Goal: Task Accomplishment & Management: Use online tool/utility

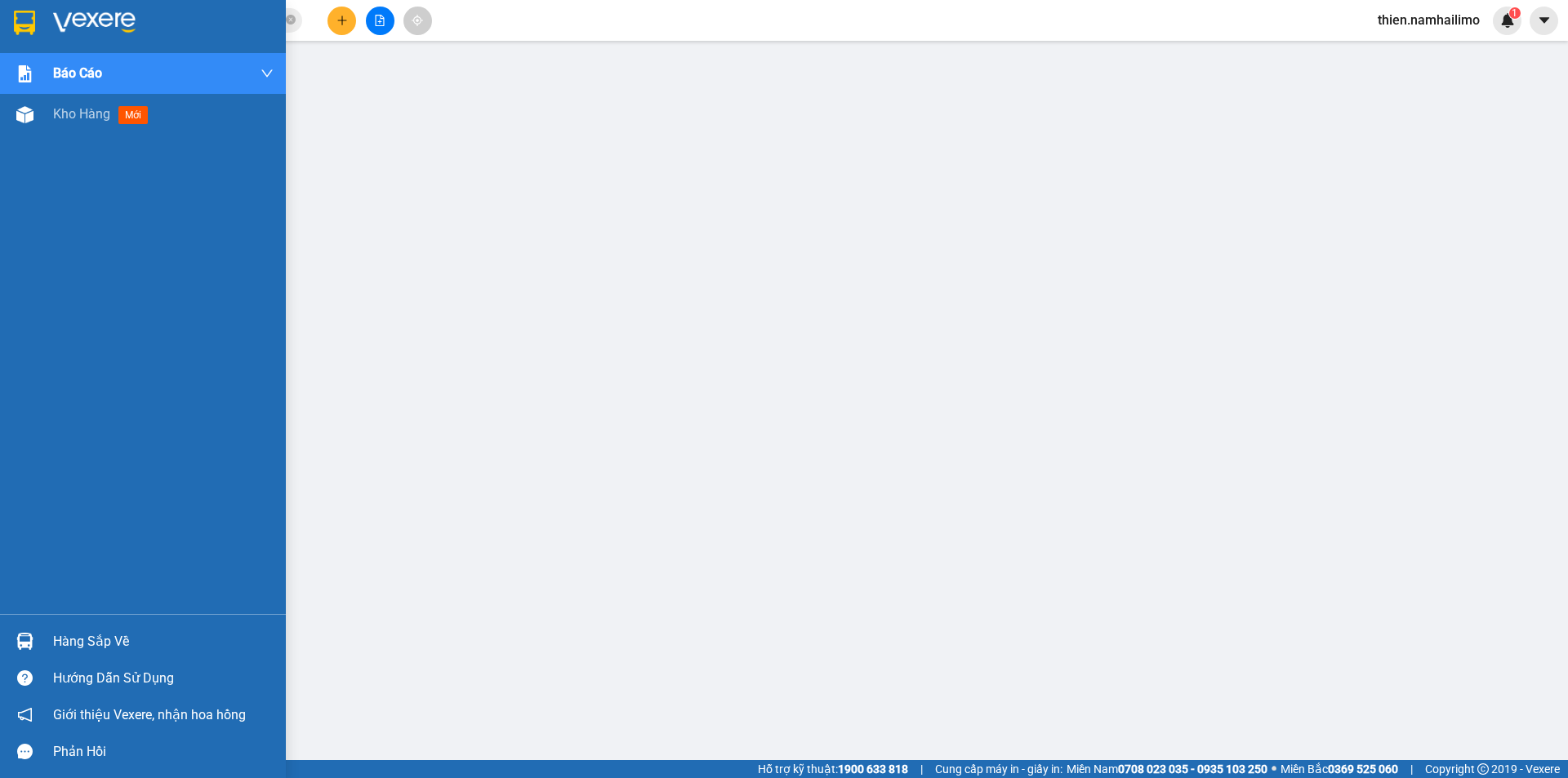
click at [73, 622] on div "Hàng sắp về Hướng dẫn sử dụng Giới thiệu Vexere, nhận hoa hồng Phản hồi" at bounding box center [143, 692] width 286 height 156
click at [96, 647] on div "Hàng sắp về" at bounding box center [163, 642] width 220 height 25
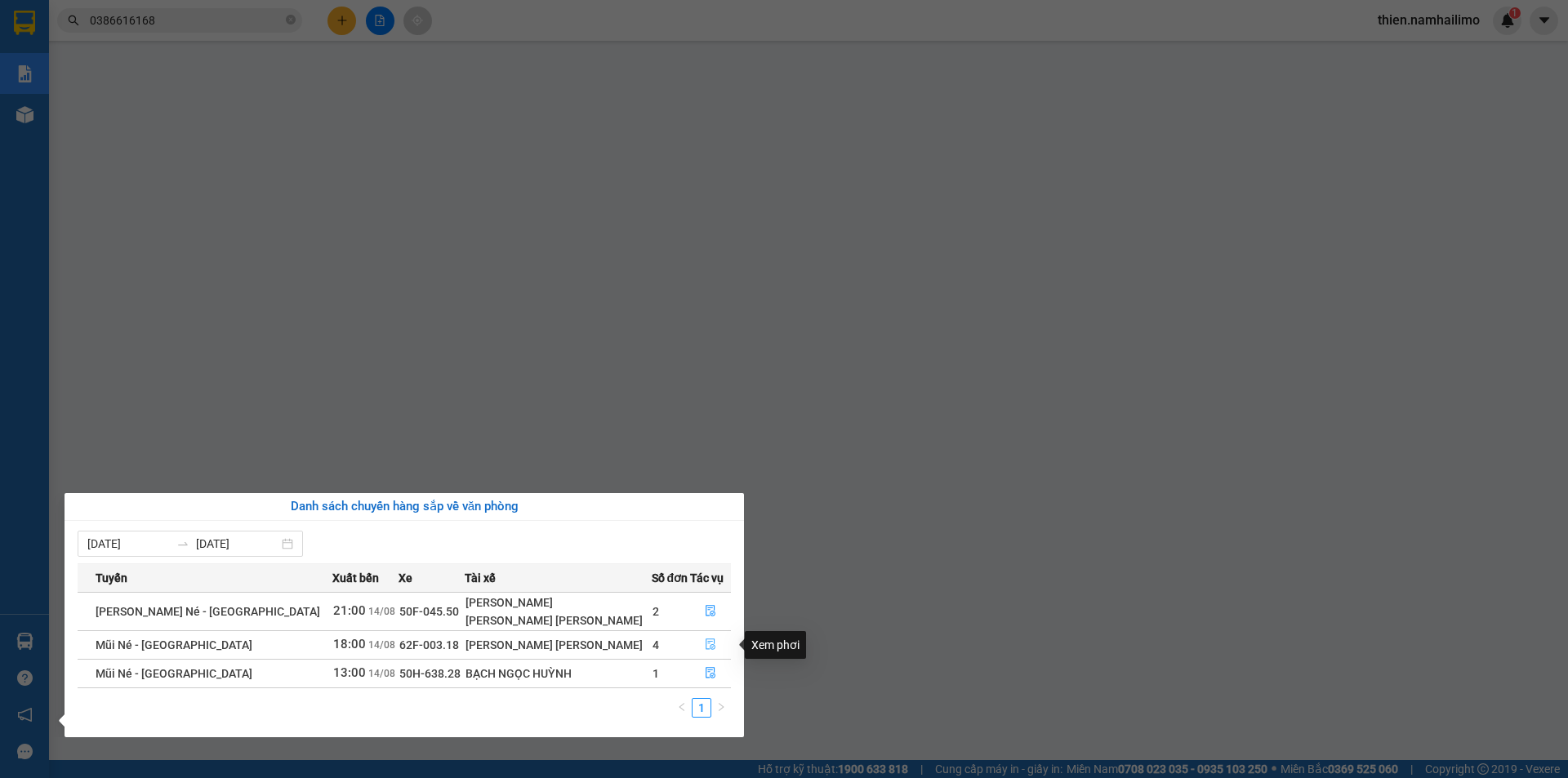
click at [694, 642] on button "button" at bounding box center [710, 644] width 39 height 26
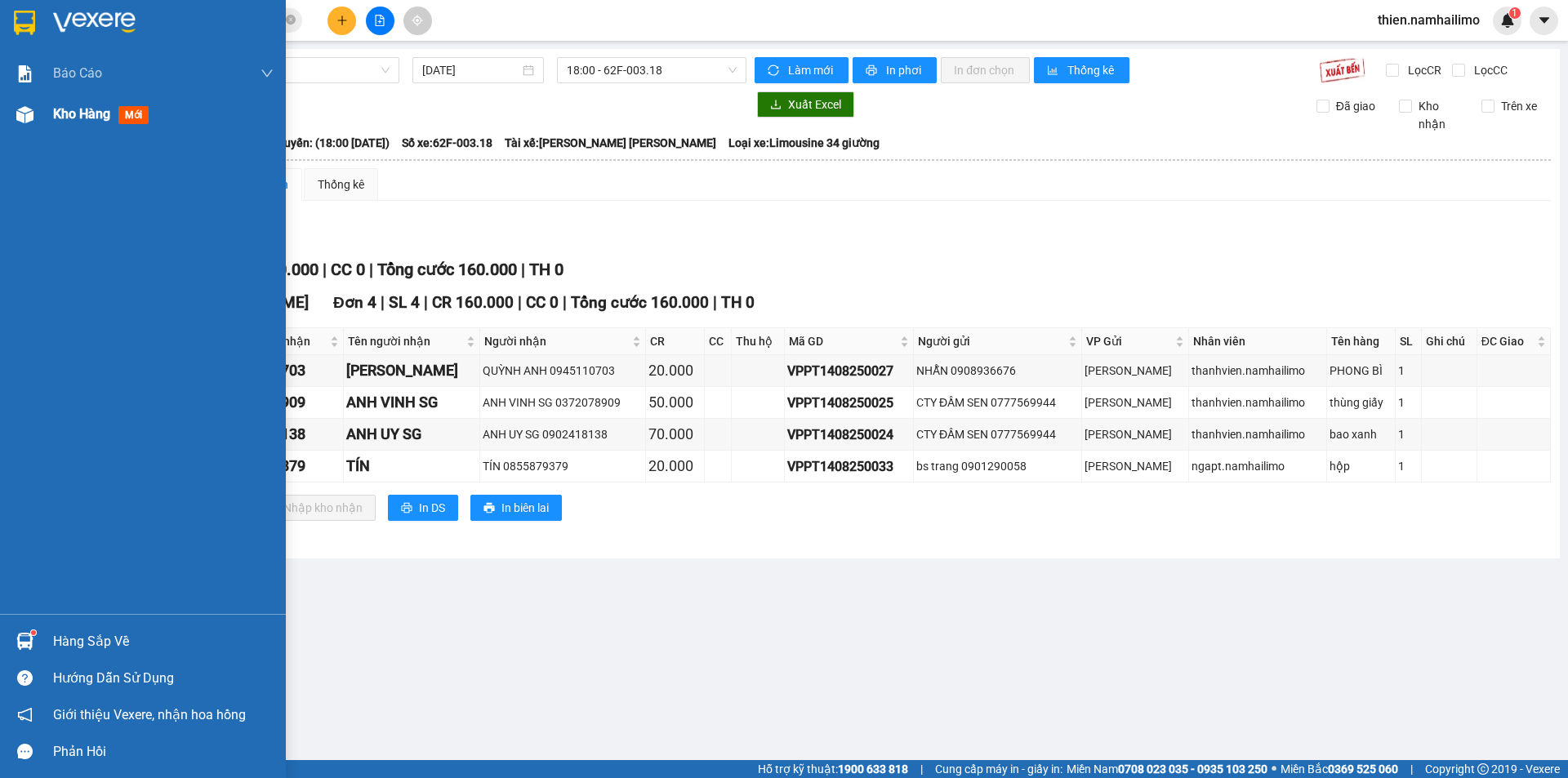
click at [30, 113] on img at bounding box center [25, 115] width 17 height 17
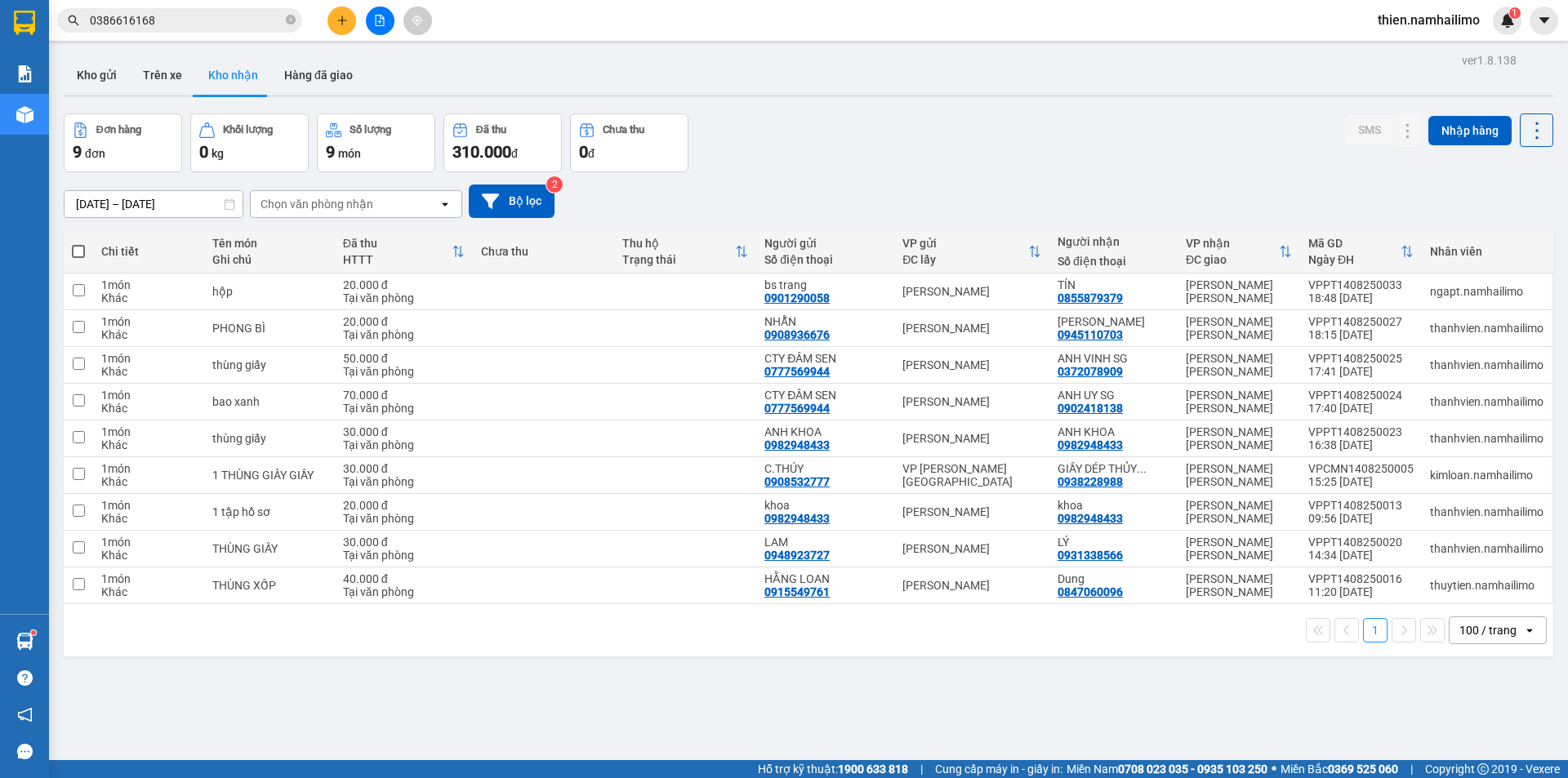
click at [321, 205] on div "Chọn văn phòng nhận" at bounding box center [317, 203] width 113 height 16
click at [110, 67] on button "Kho gửi" at bounding box center [96, 75] width 66 height 39
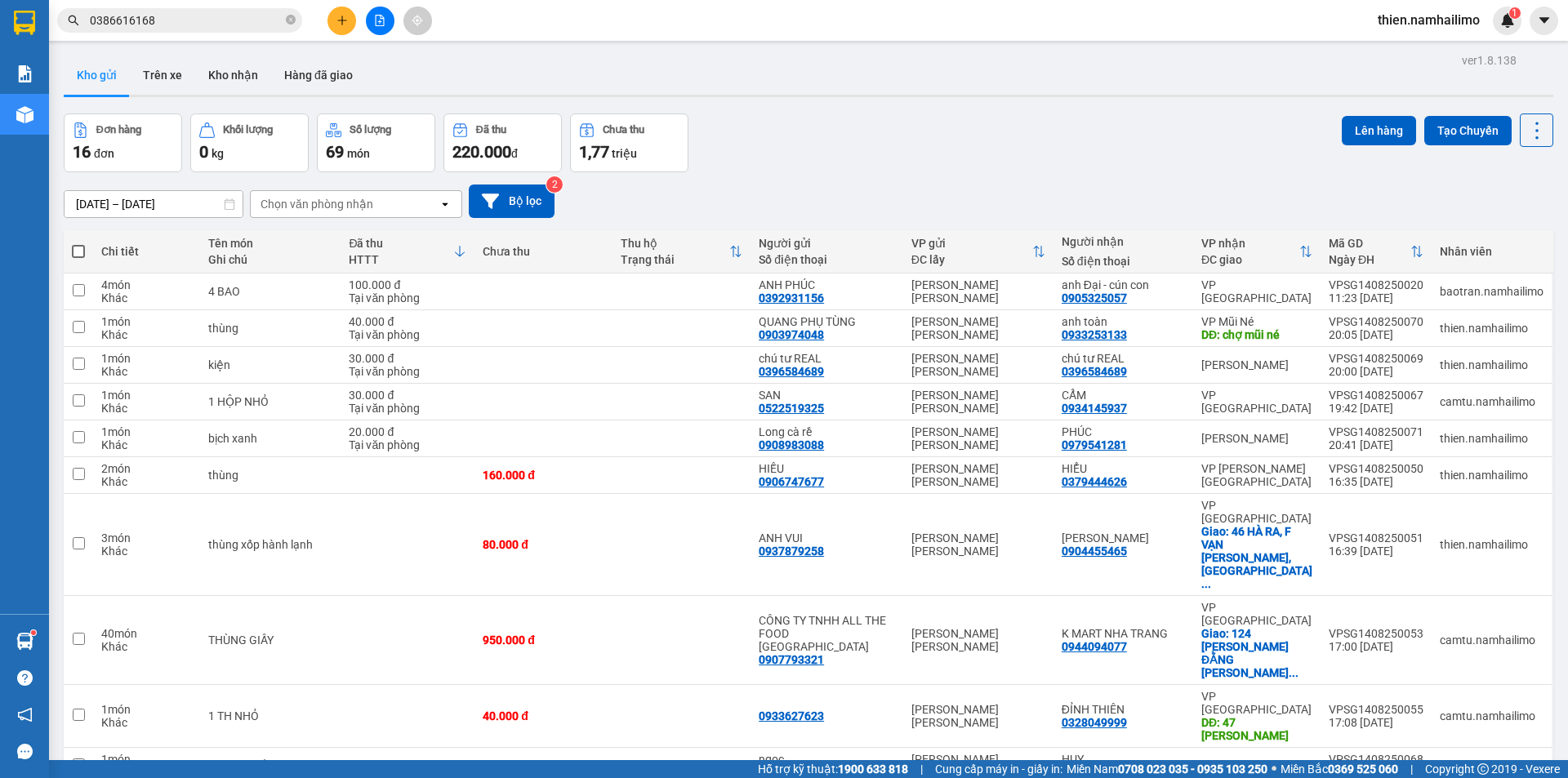
click at [394, 207] on div "Chọn văn phòng nhận" at bounding box center [345, 203] width 188 height 26
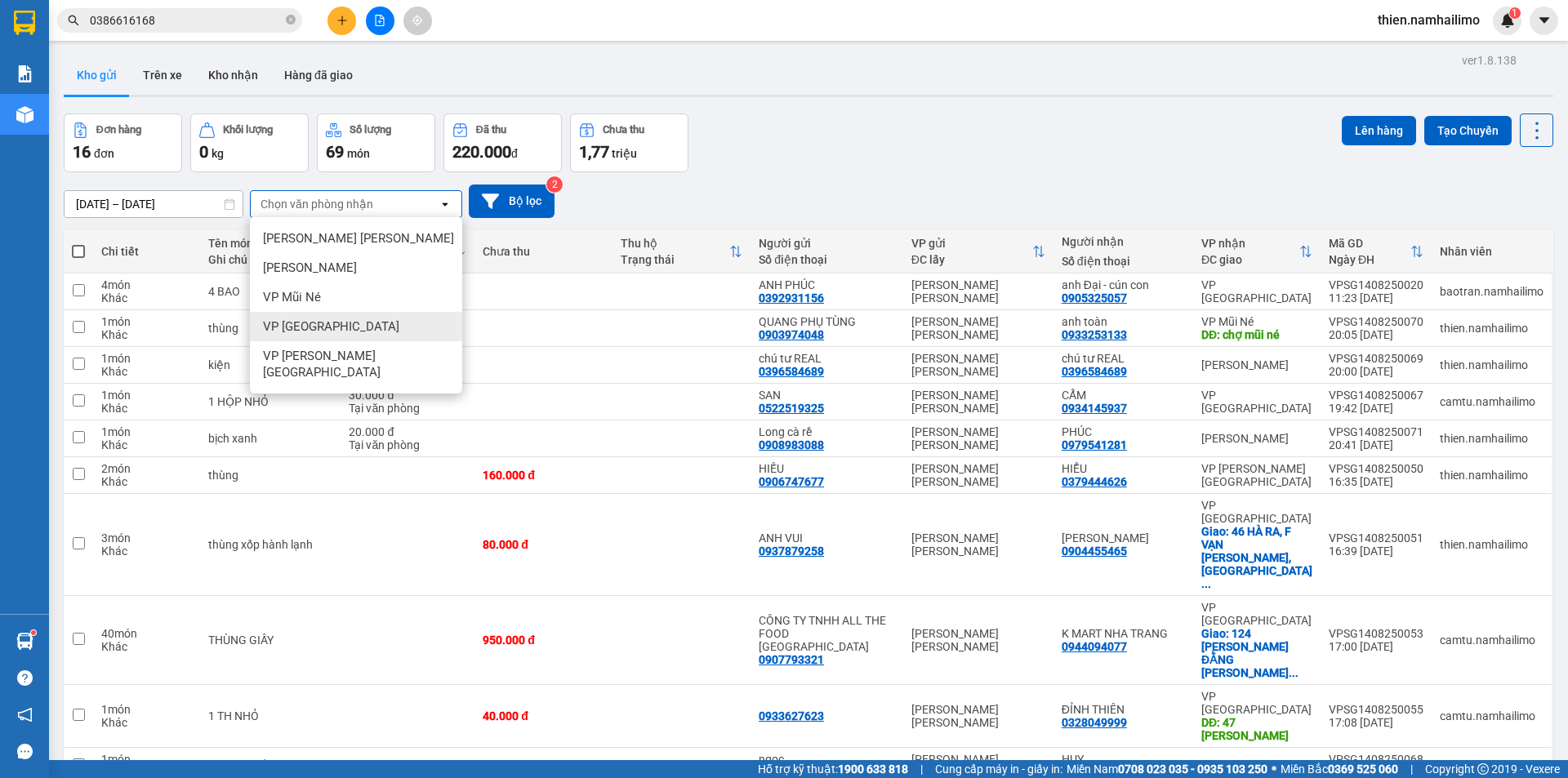
click at [346, 318] on div "VP [GEOGRAPHIC_DATA]" at bounding box center [357, 326] width 213 height 30
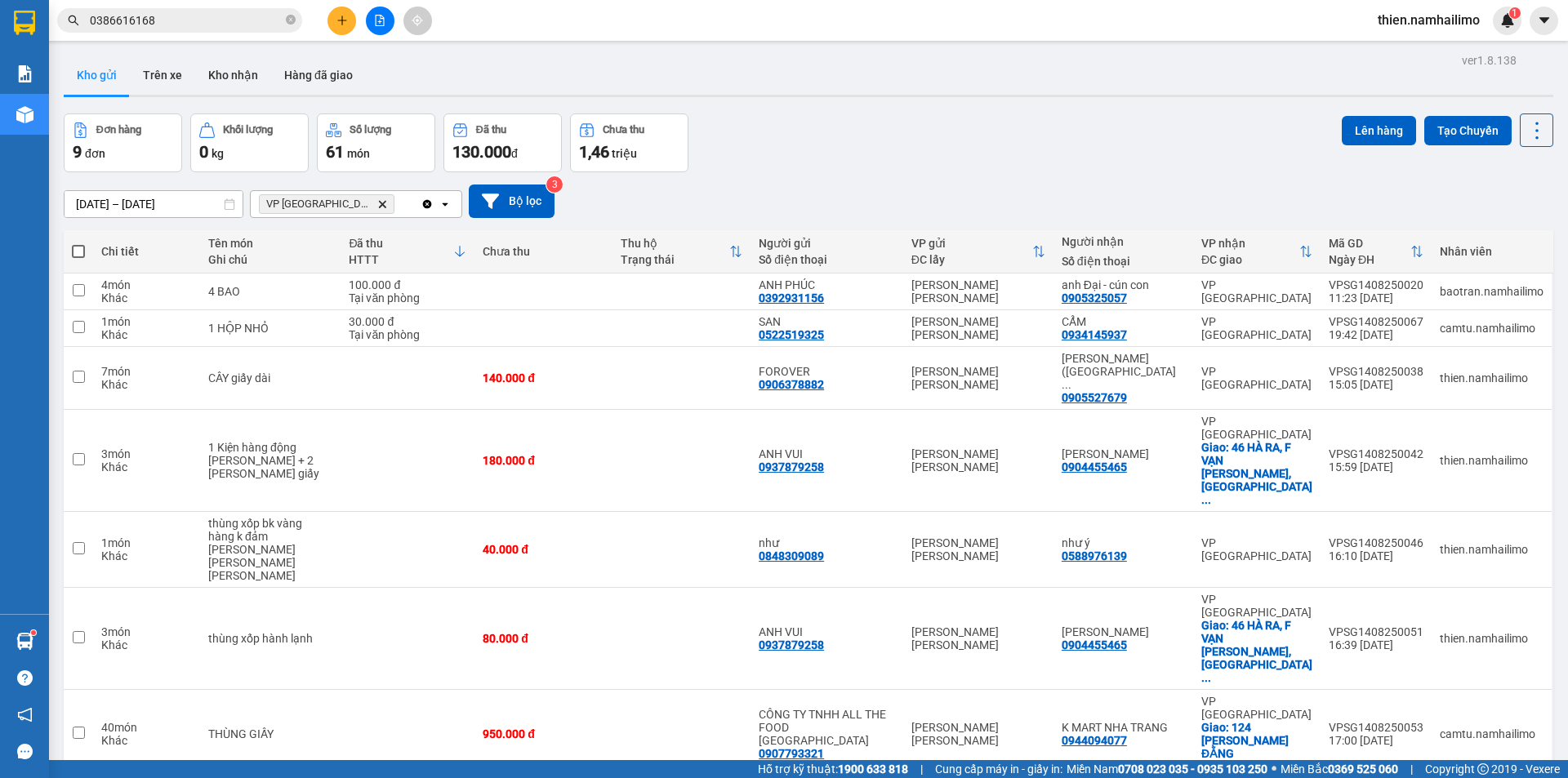
click at [80, 251] on span at bounding box center [79, 252] width 13 height 13
click at [79, 243] on input "checkbox" at bounding box center [79, 243] width 0 height 0
checkbox input "true"
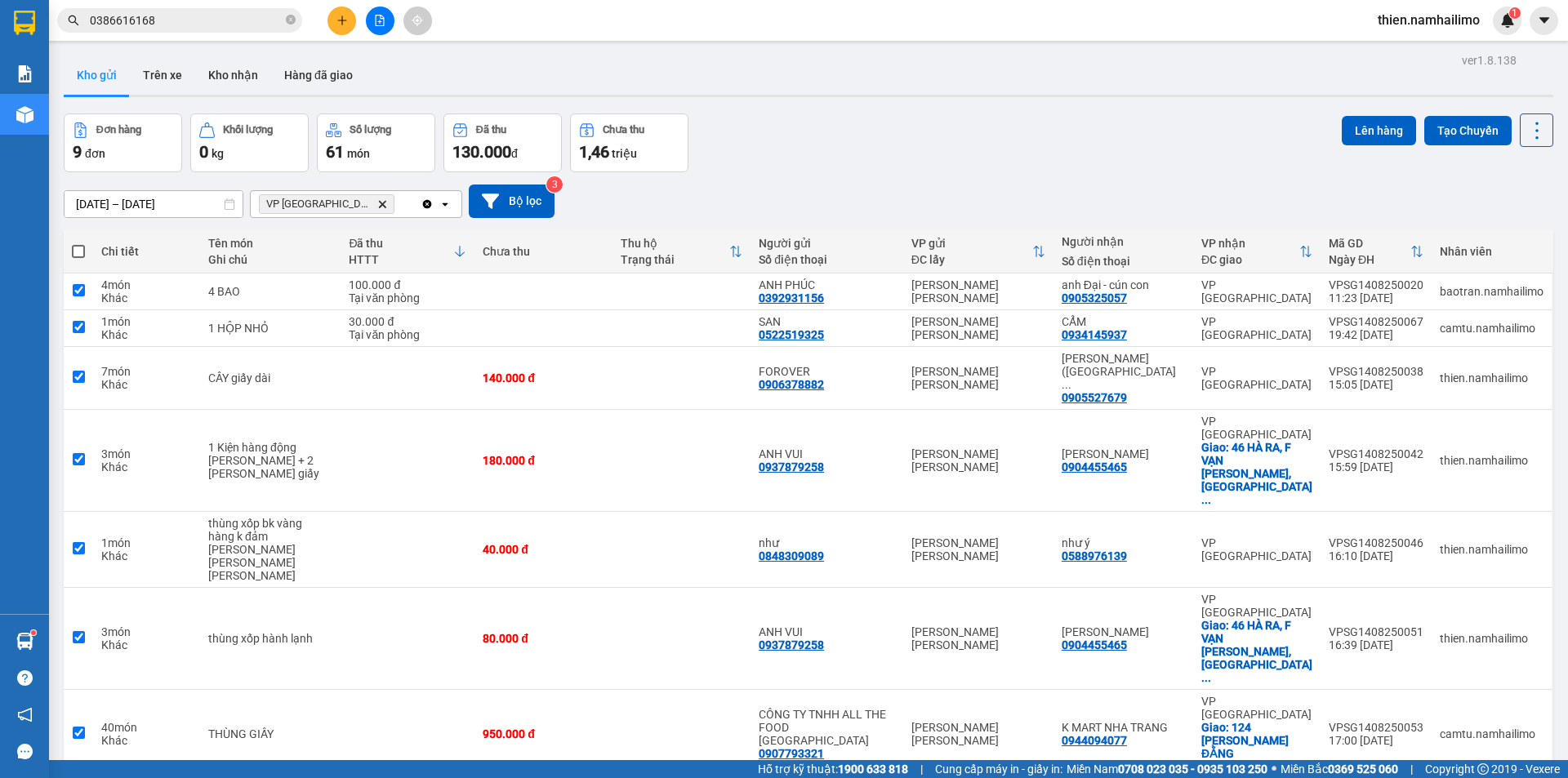
checkbox input "true"
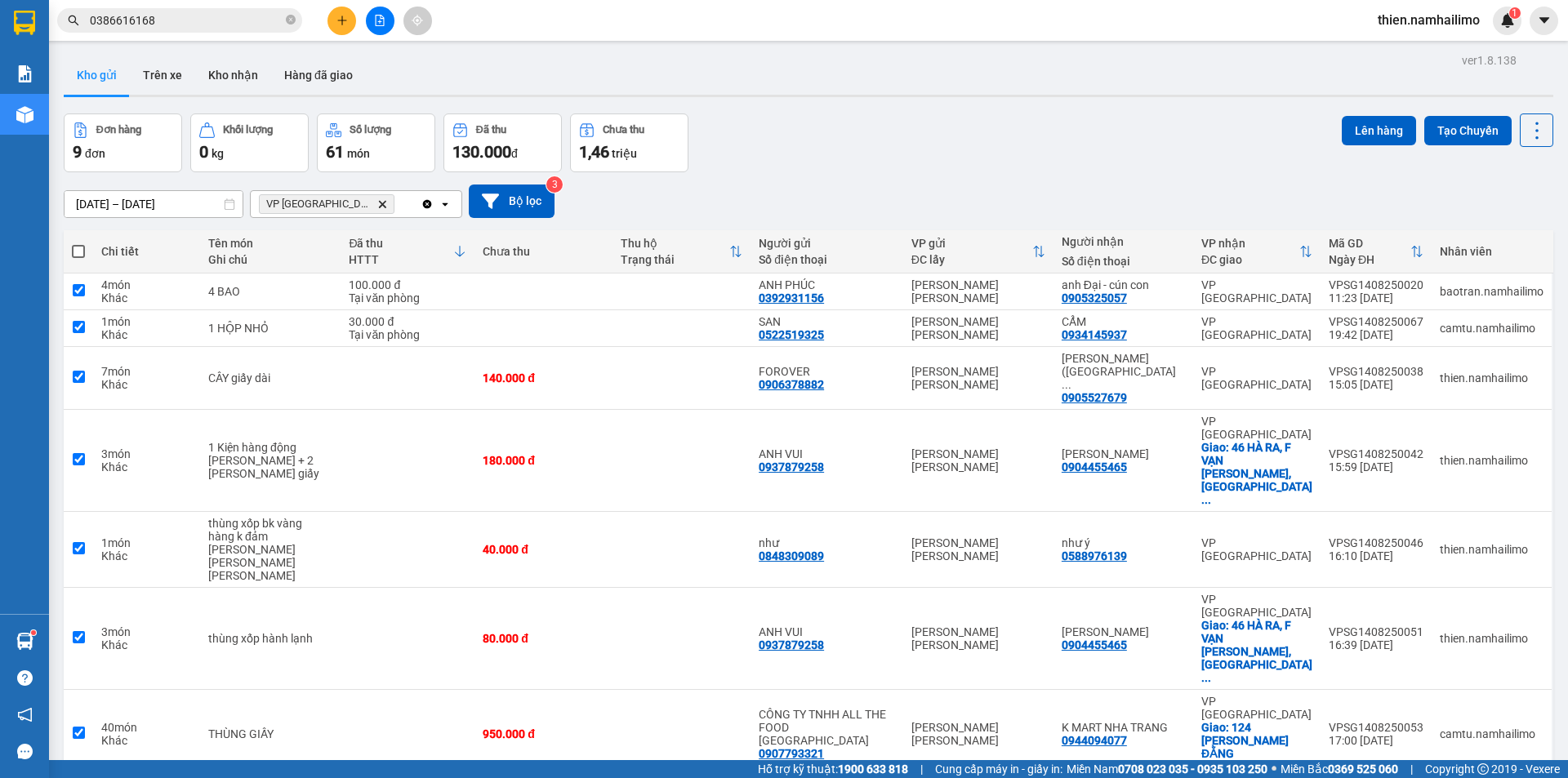
checkbox input "true"
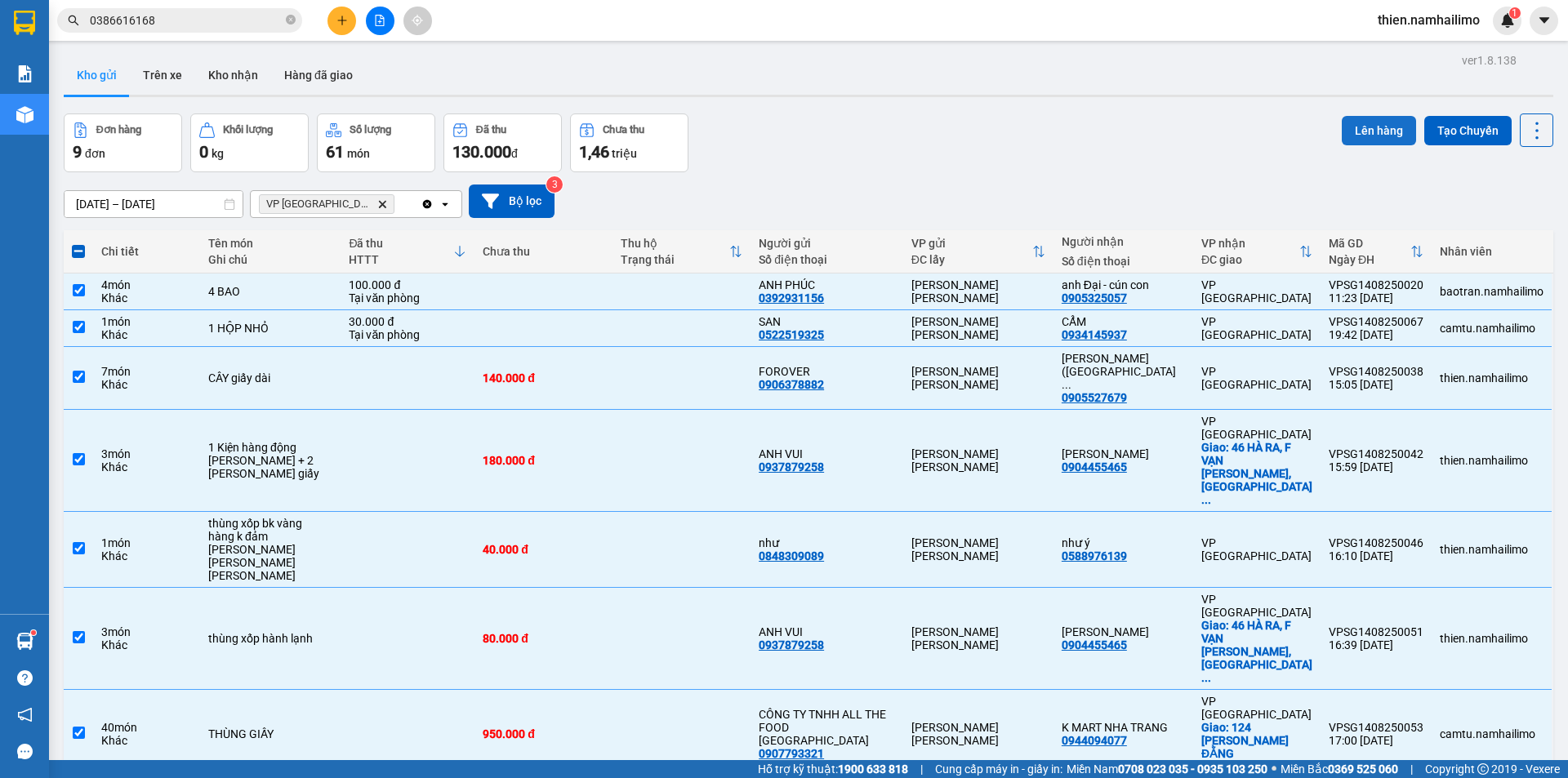
click at [1357, 131] on button "Lên hàng" at bounding box center [1379, 130] width 75 height 30
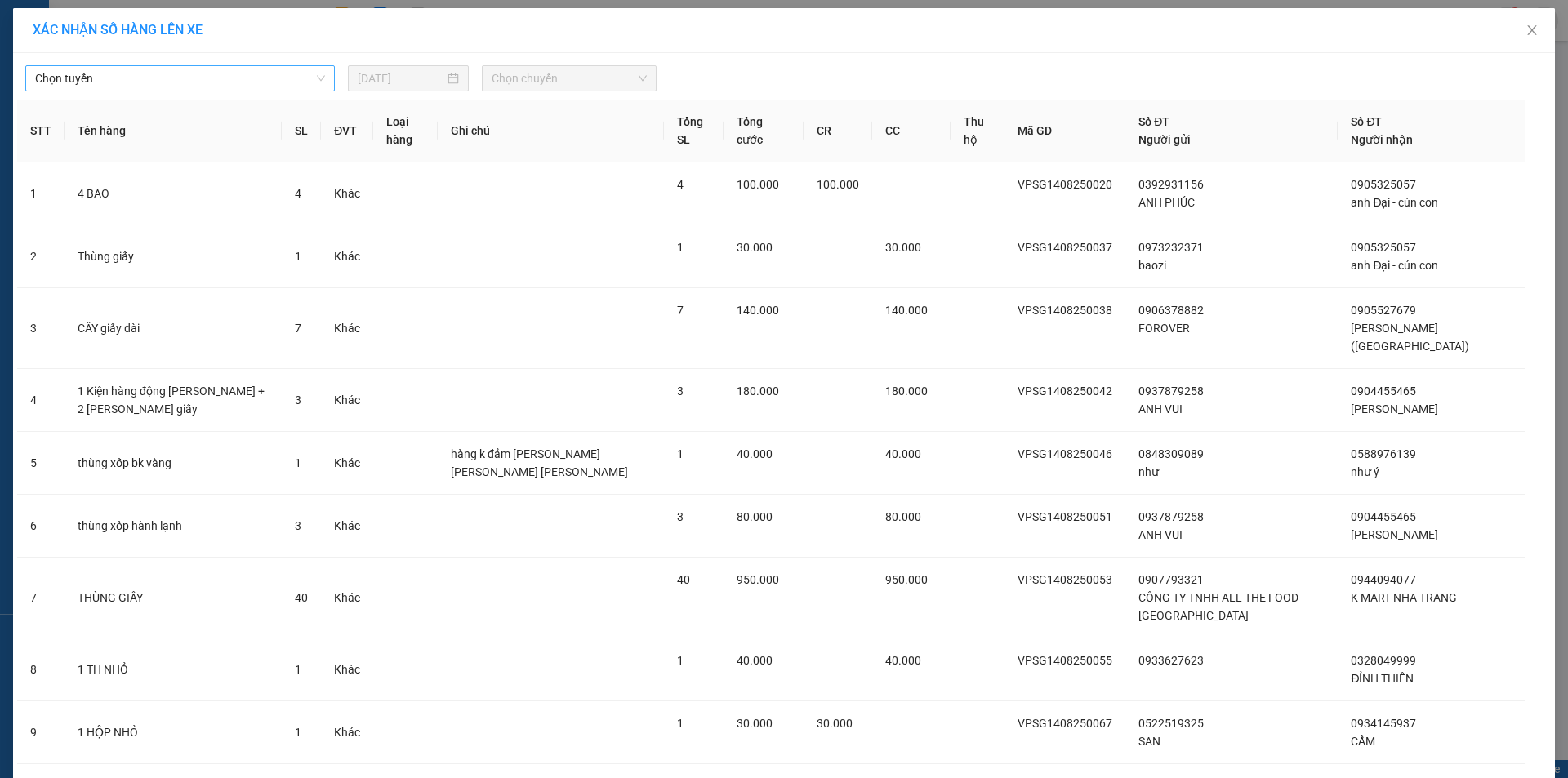
drag, startPoint x: 244, startPoint y: 80, endPoint x: 242, endPoint y: 90, distance: 10.2
click at [245, 80] on span "Chọn tuyến" at bounding box center [180, 79] width 289 height 25
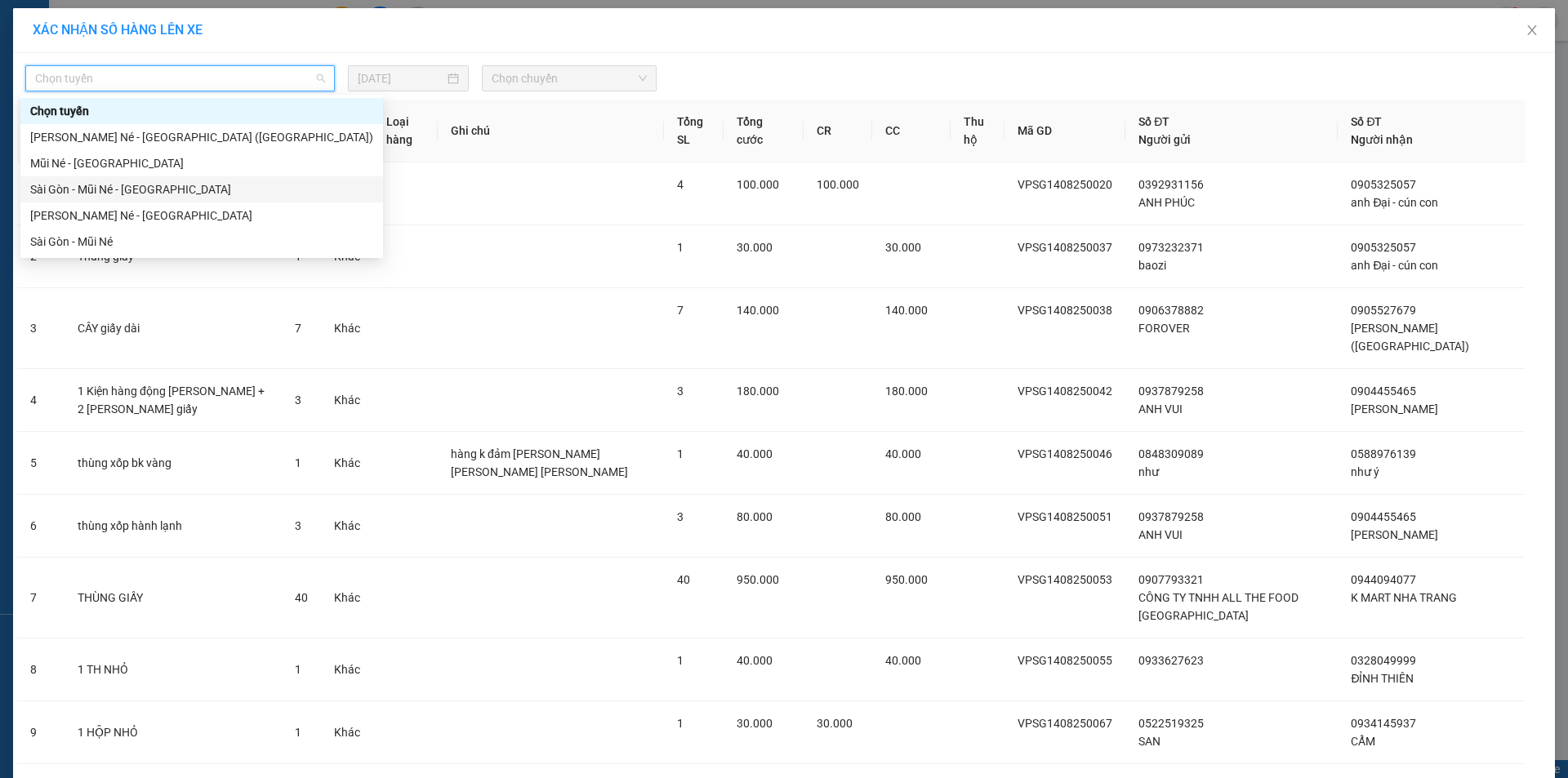
click at [218, 191] on div "Sài Gòn - Mũi Né - [GEOGRAPHIC_DATA]" at bounding box center [202, 189] width 343 height 18
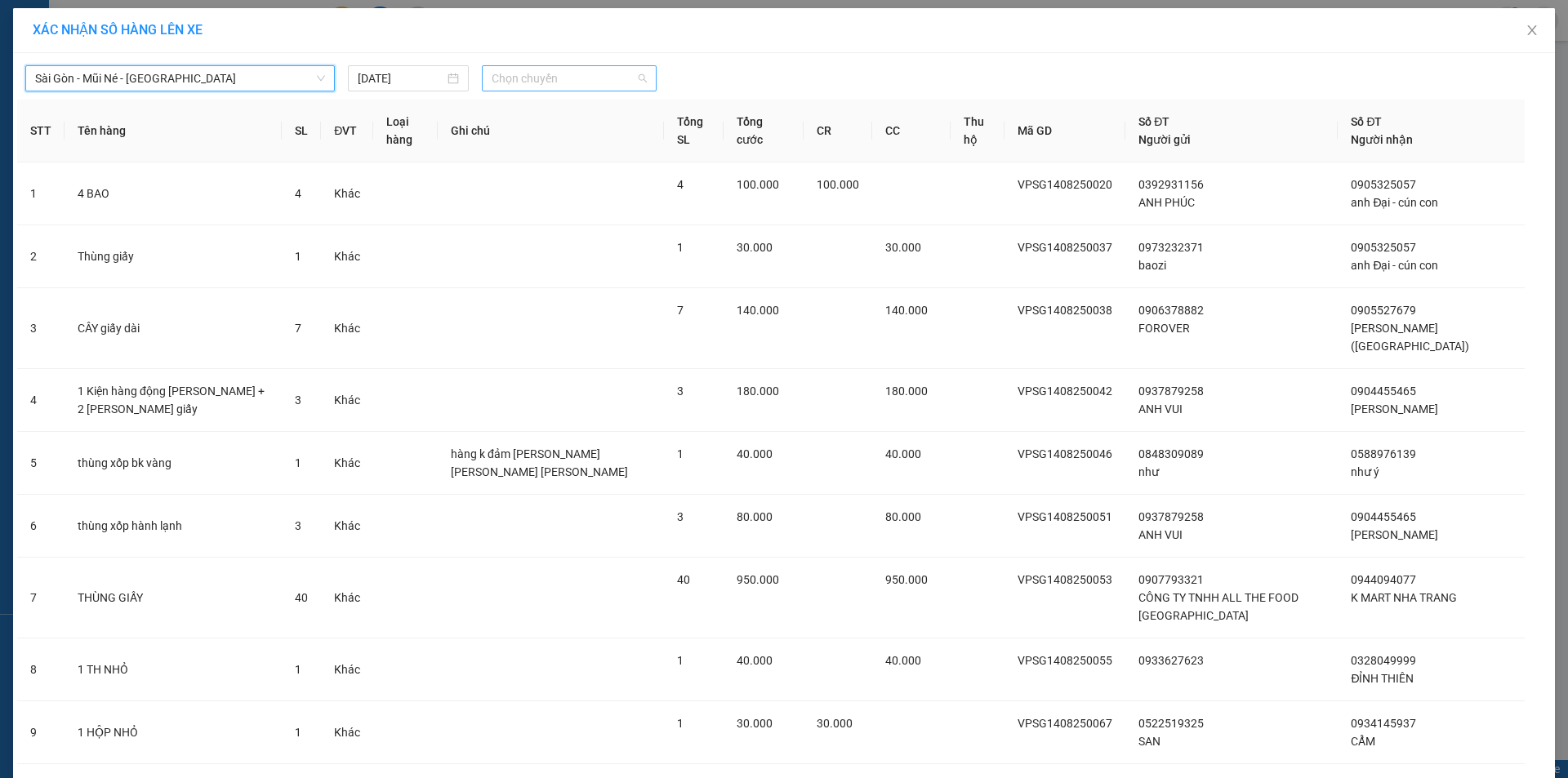
click at [595, 75] on span "Chọn chuyến" at bounding box center [569, 79] width 155 height 25
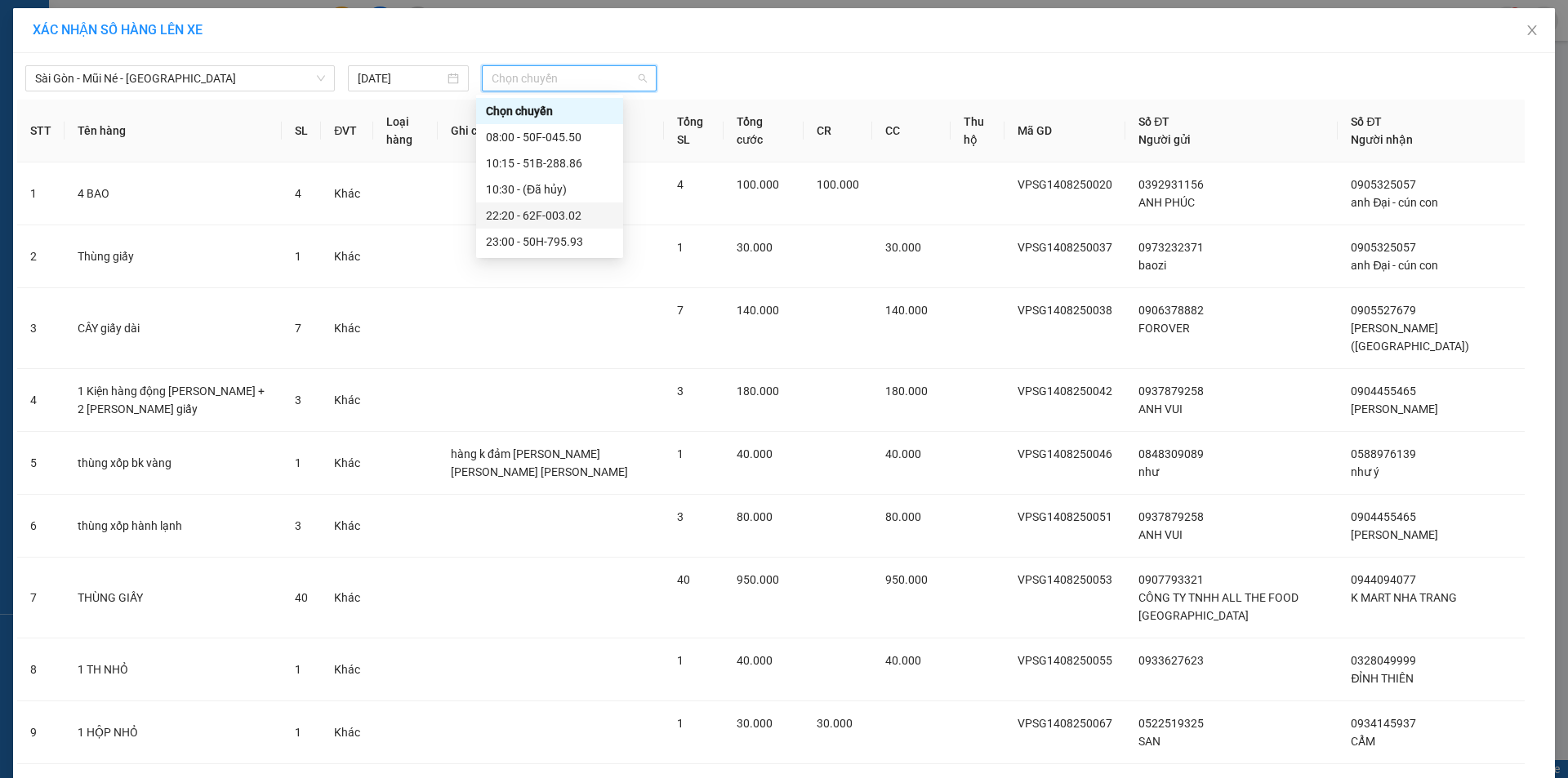
click at [566, 213] on div "22:20 - 62F-003.02" at bounding box center [549, 216] width 127 height 18
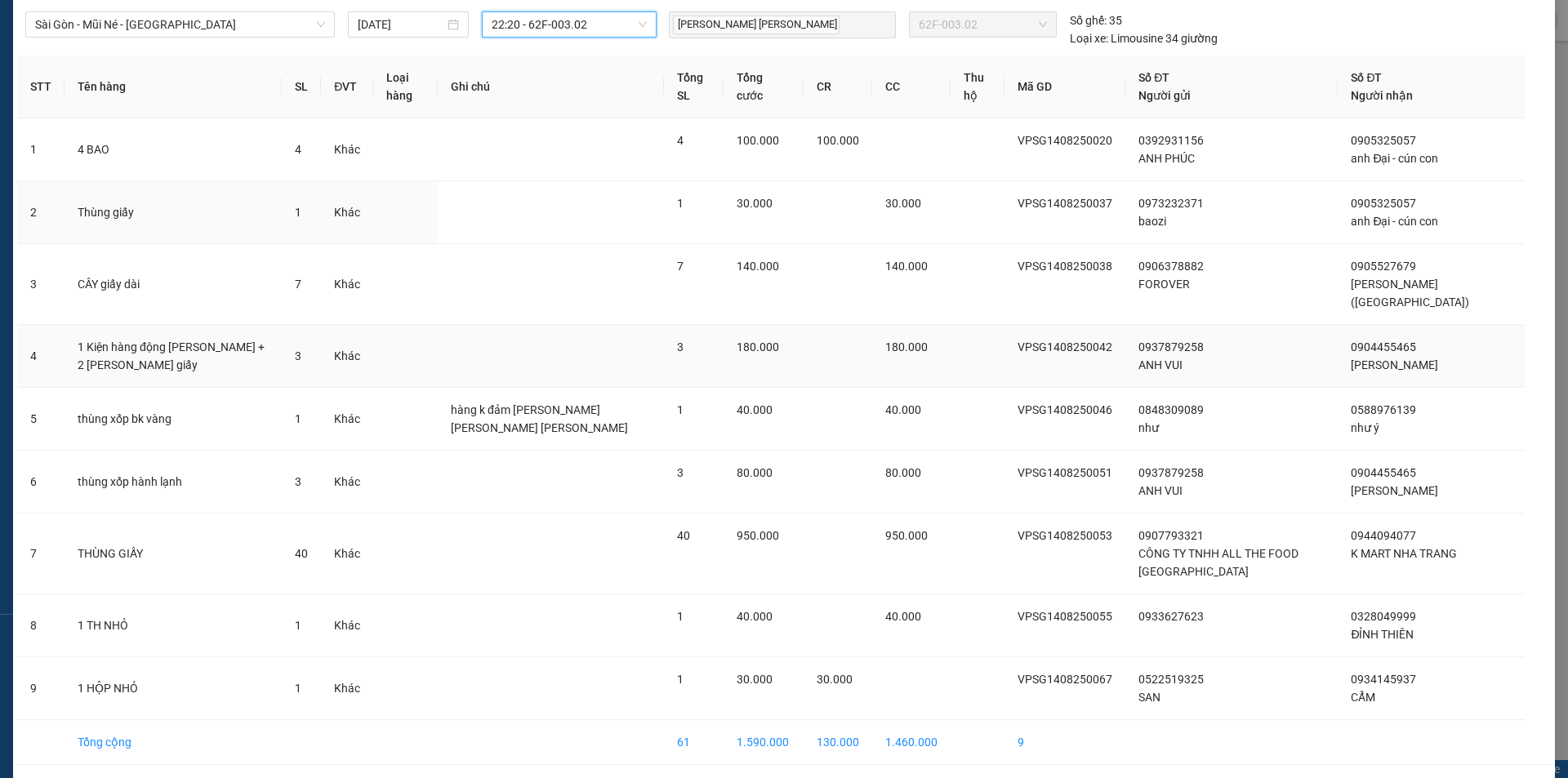
scroll to position [115, 0]
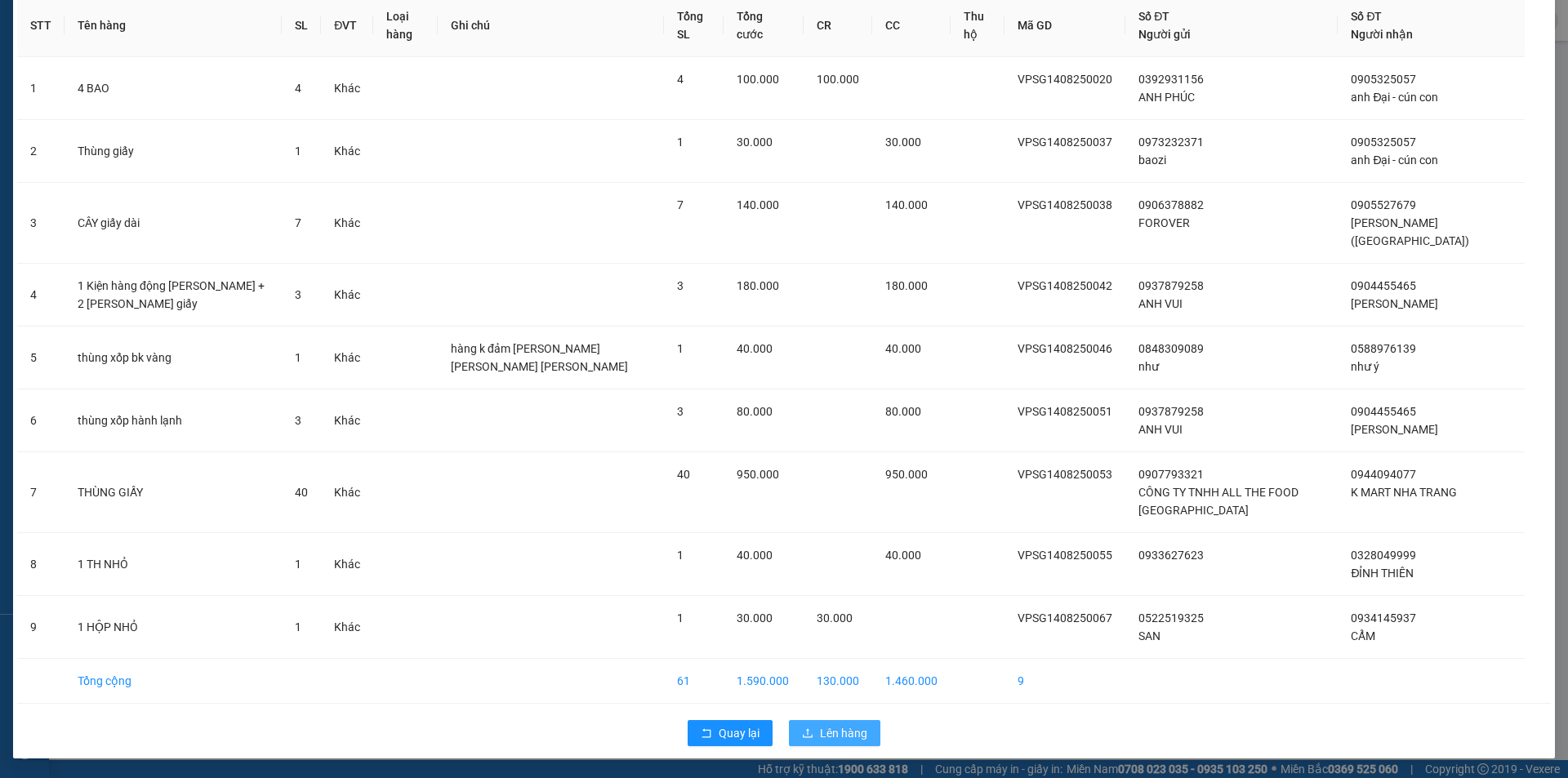
click at [813, 738] on button "Lên hàng" at bounding box center [834, 732] width 91 height 26
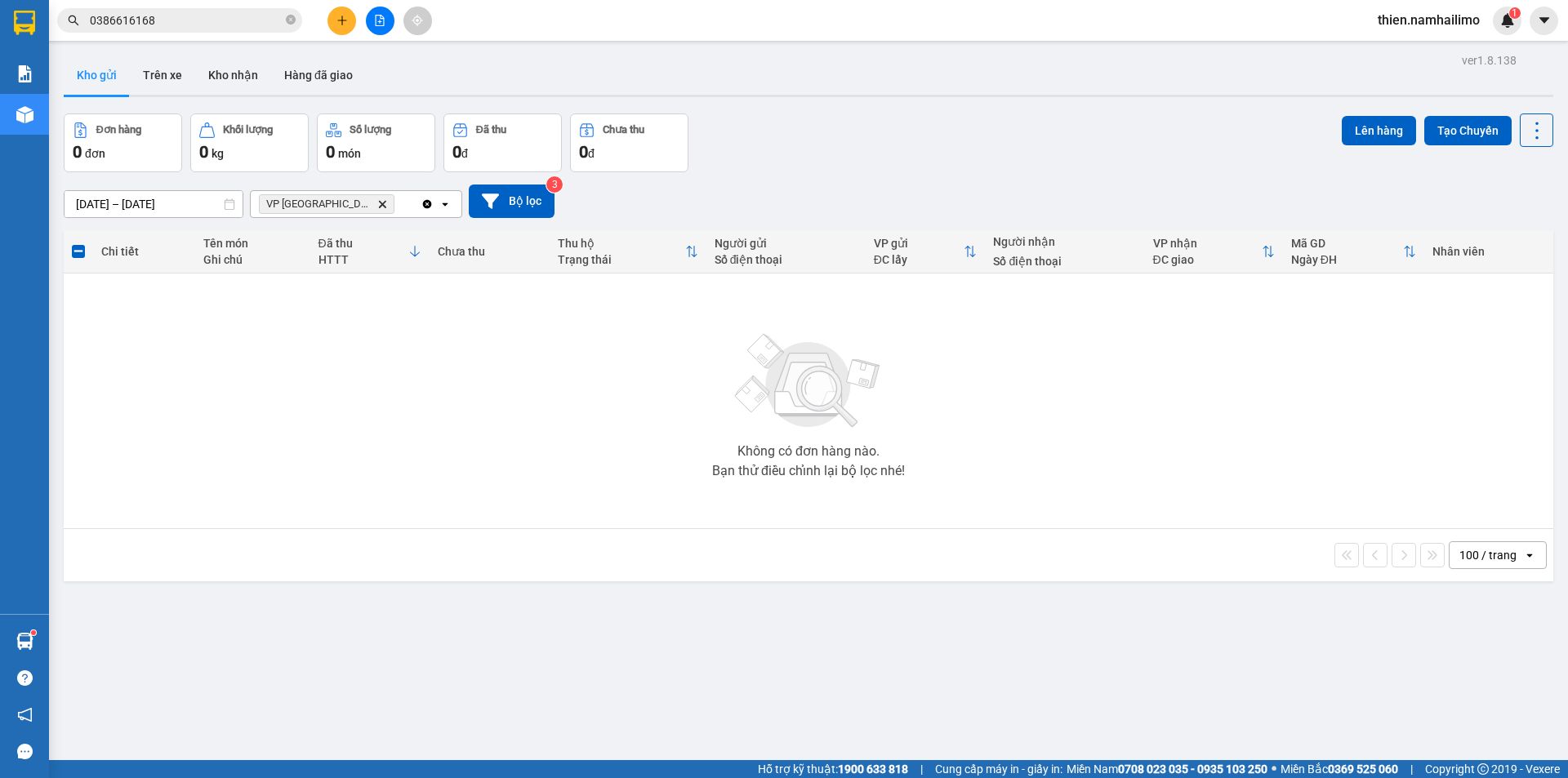
click at [379, 205] on icon "VP Nha Trang, close by backspace" at bounding box center [382, 204] width 8 height 8
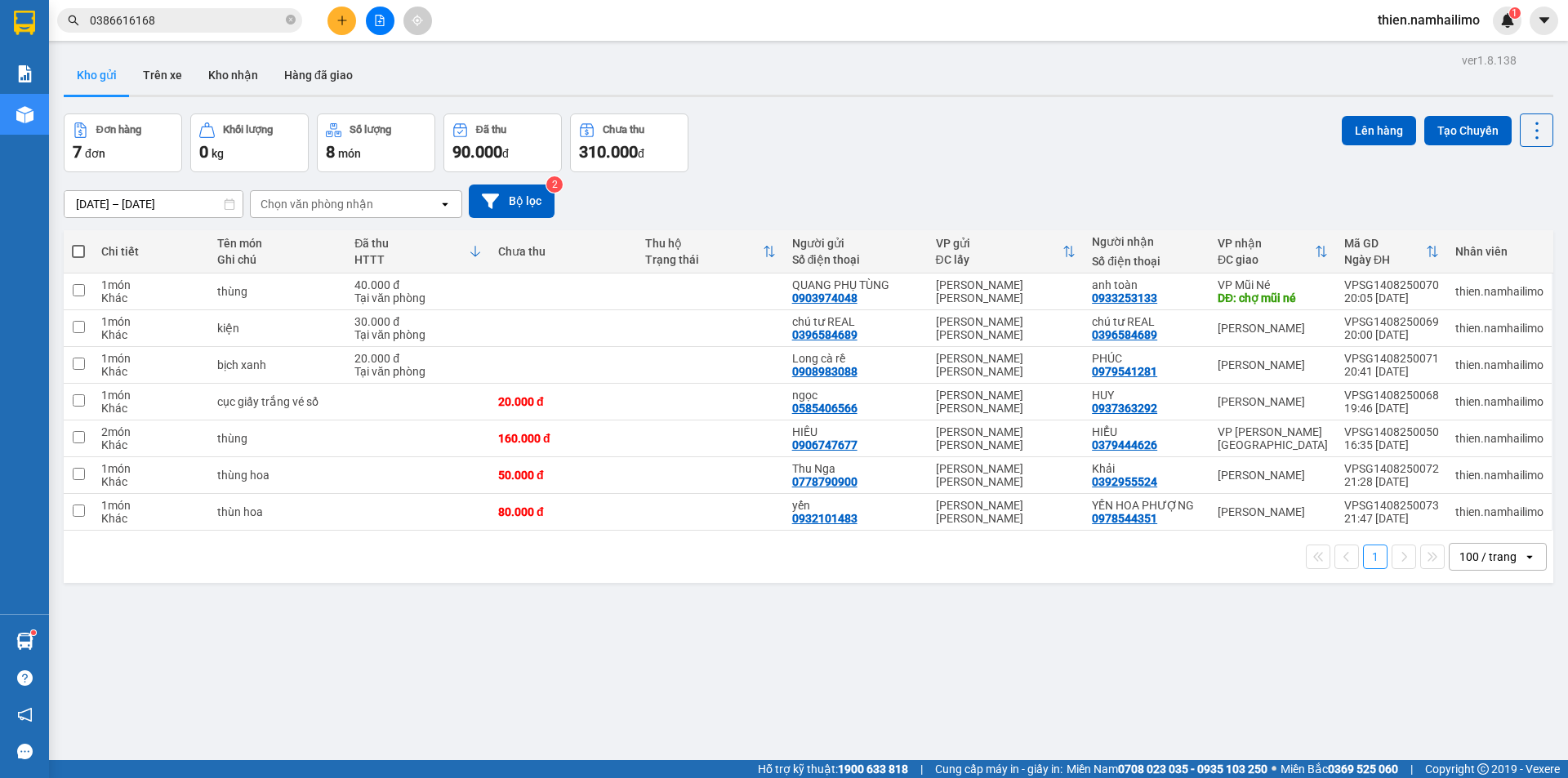
click at [1445, 30] on span "thien.namhailimo" at bounding box center [1429, 19] width 128 height 20
click at [1432, 57] on span "Đăng xuất" at bounding box center [1436, 50] width 94 height 18
